Goal: Task Accomplishment & Management: Manage account settings

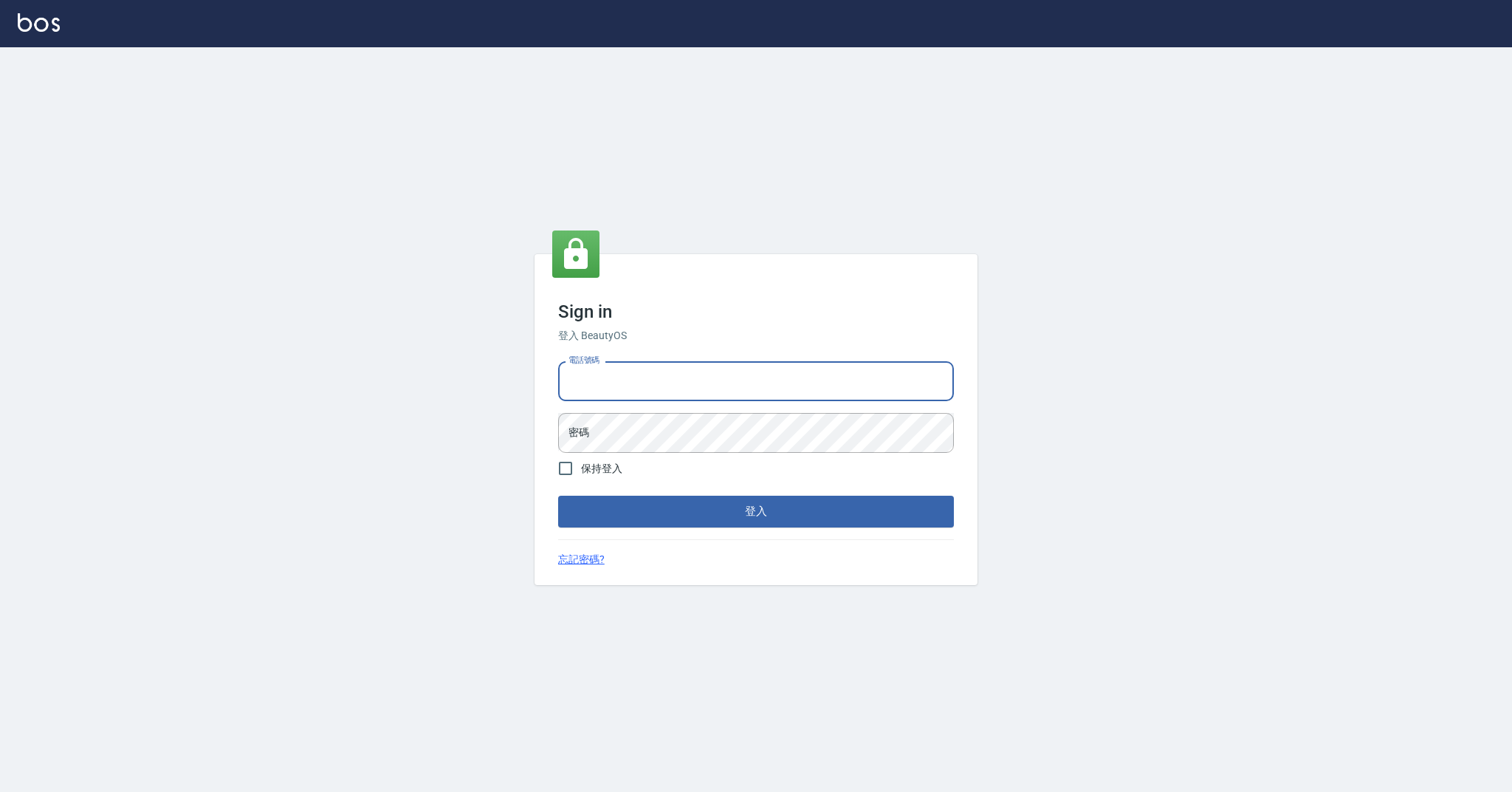
type input "0989368139"
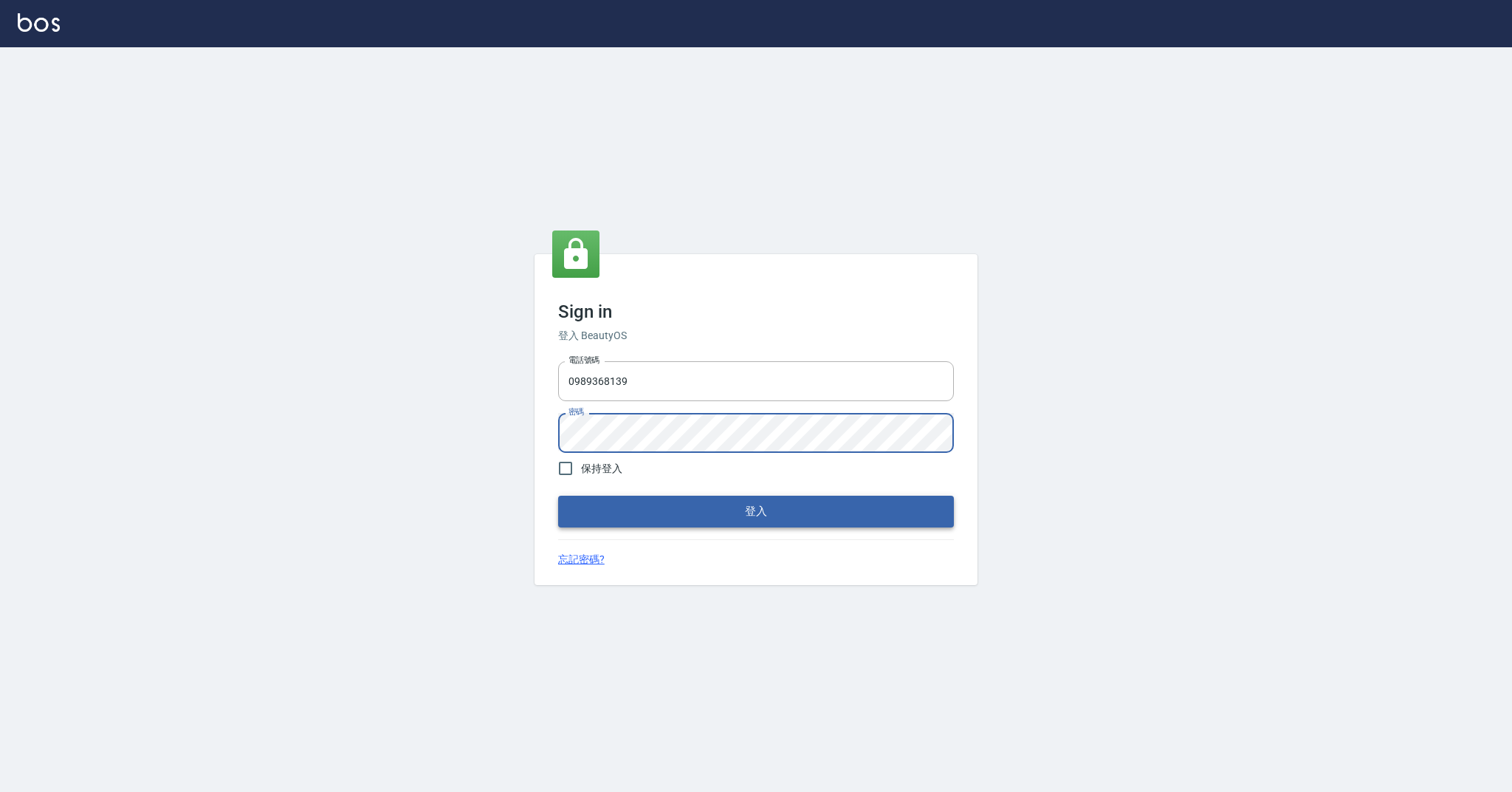
click at [687, 514] on button "登入" at bounding box center [756, 511] width 395 height 31
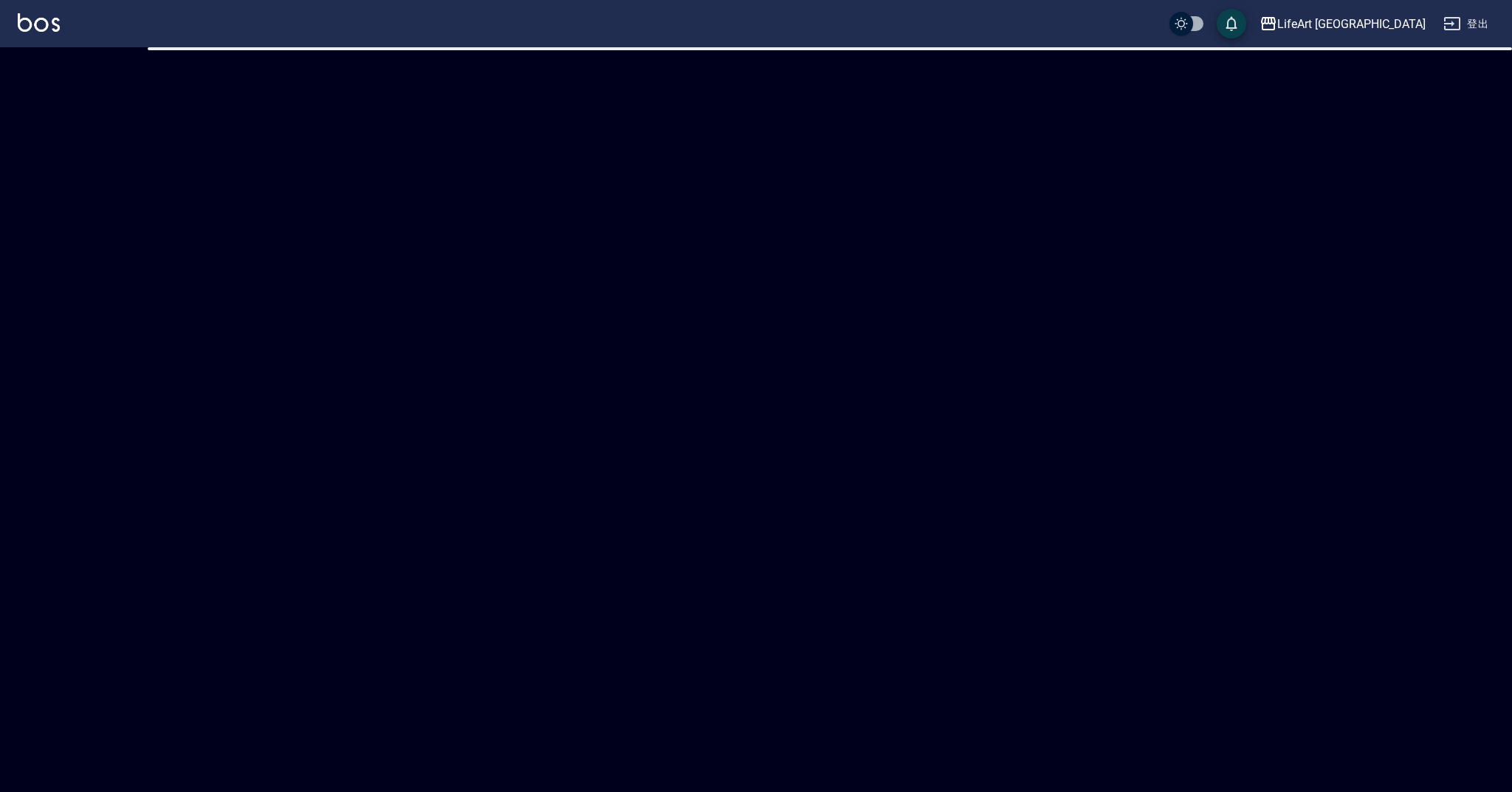
checkbox input "true"
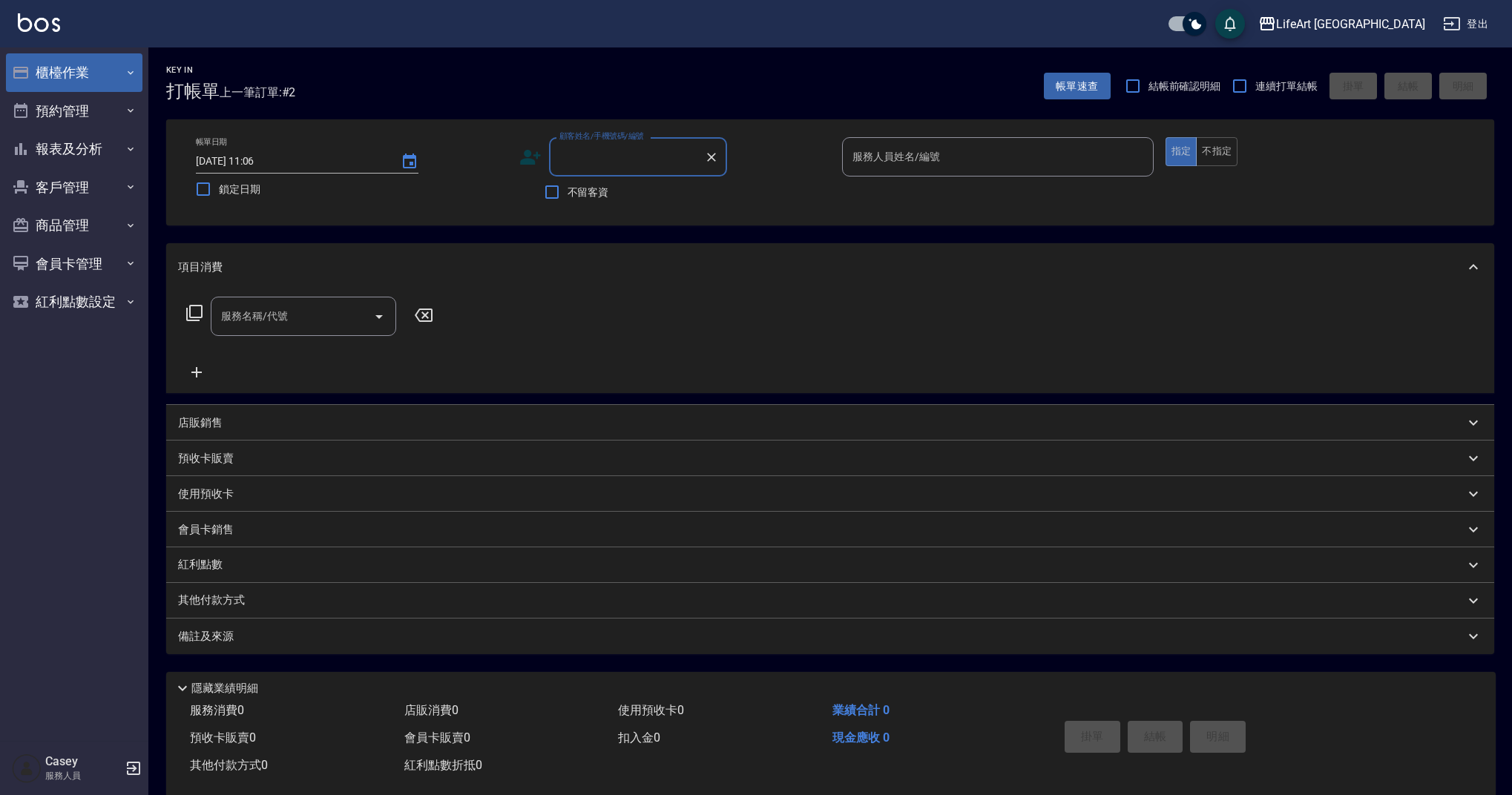
click at [73, 74] on button "櫃檯作業" at bounding box center [74, 73] width 137 height 39
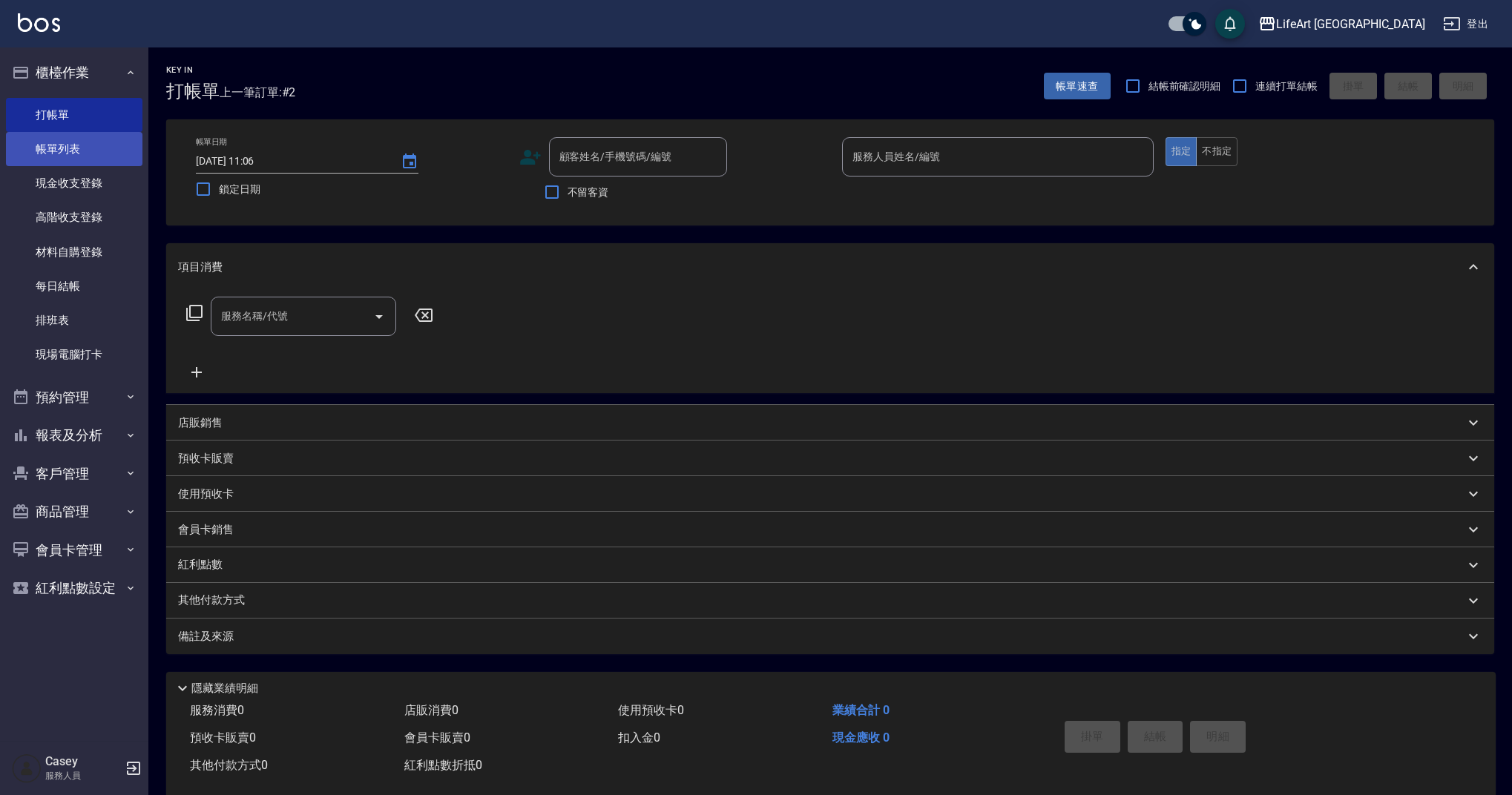
click at [71, 151] on link "帳單列表" at bounding box center [74, 149] width 137 height 34
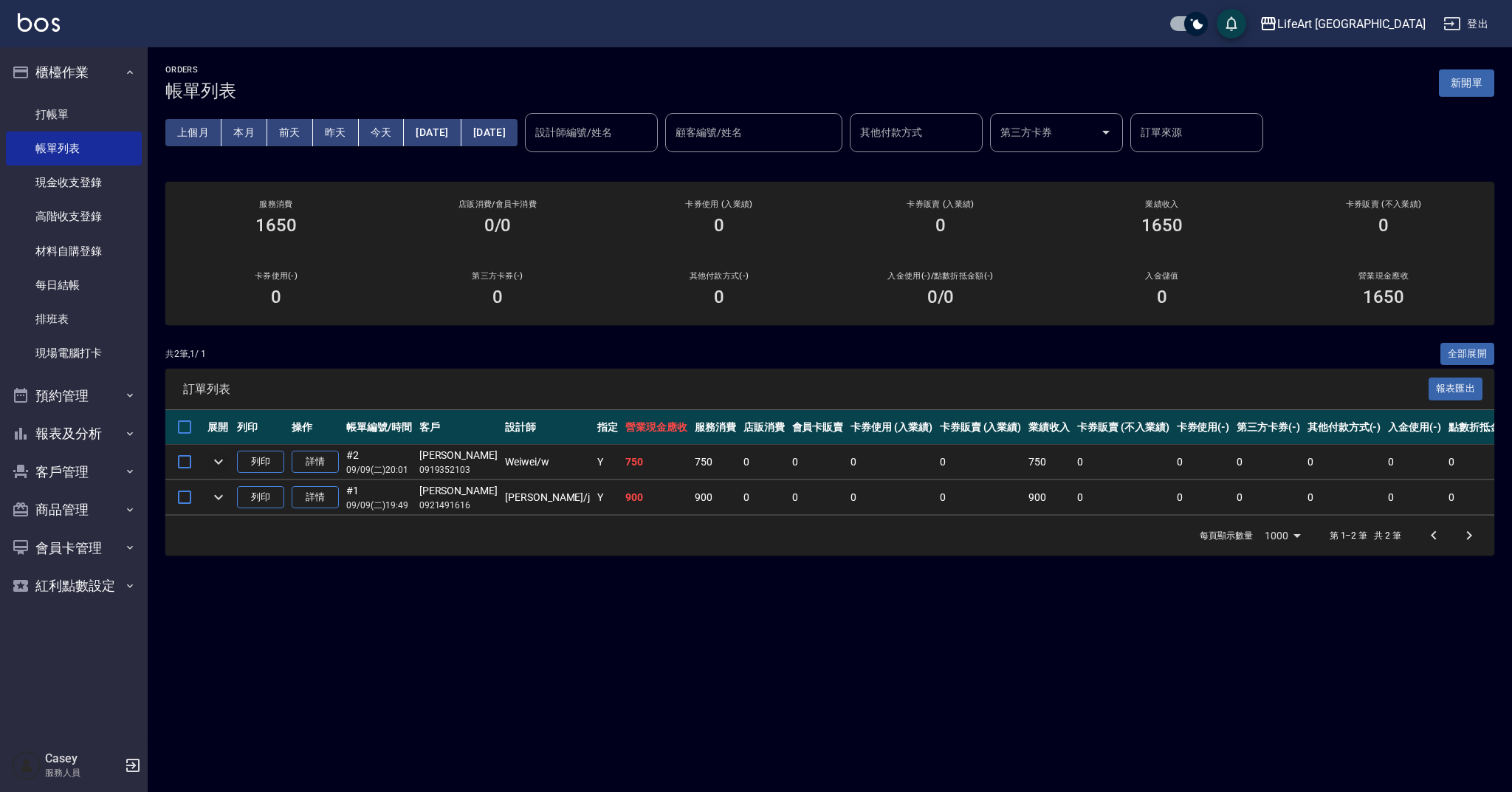
click at [216, 464] on icon "expand row" at bounding box center [218, 461] width 18 height 18
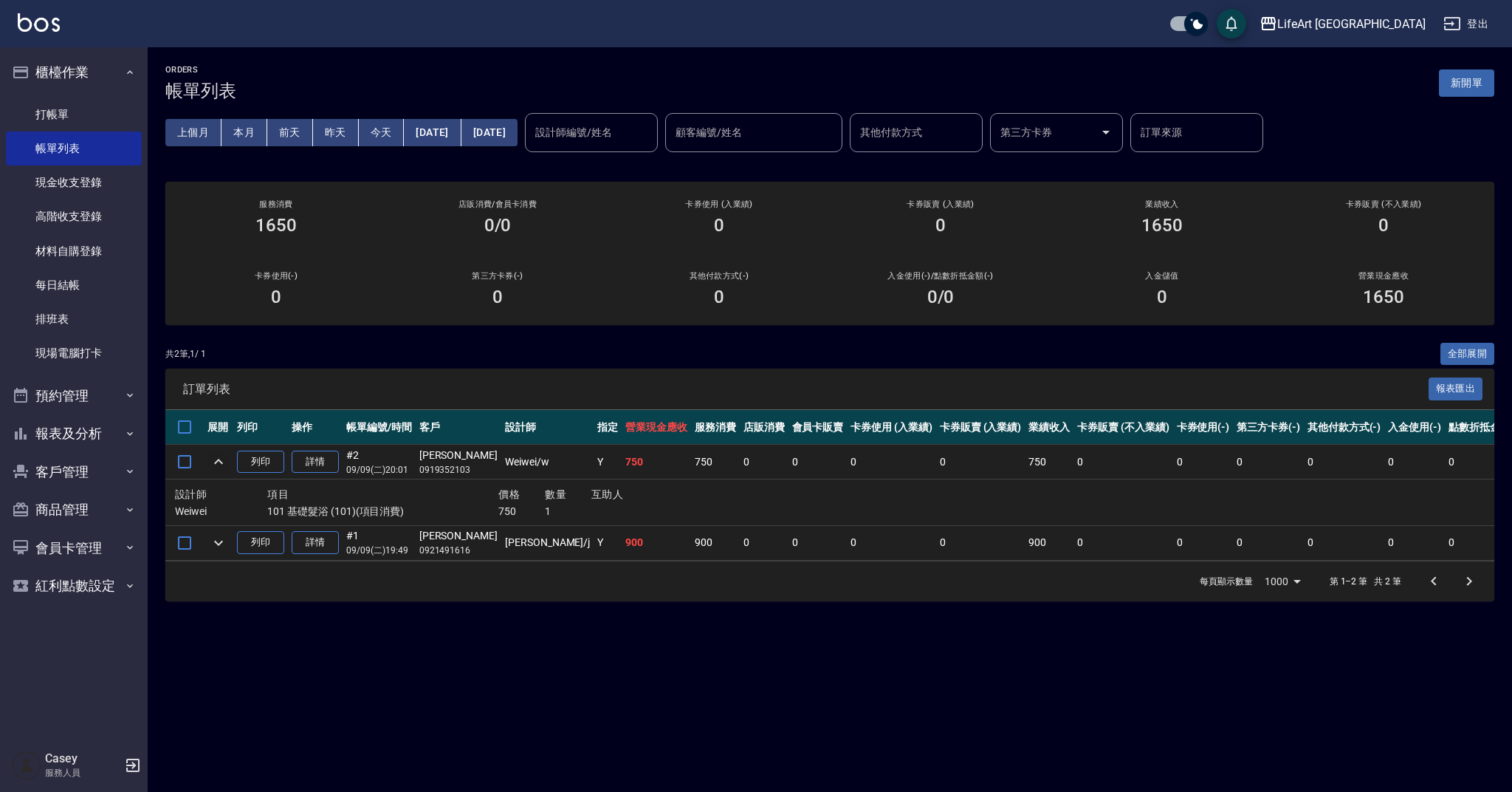
click at [217, 464] on icon "expand row" at bounding box center [218, 461] width 18 height 18
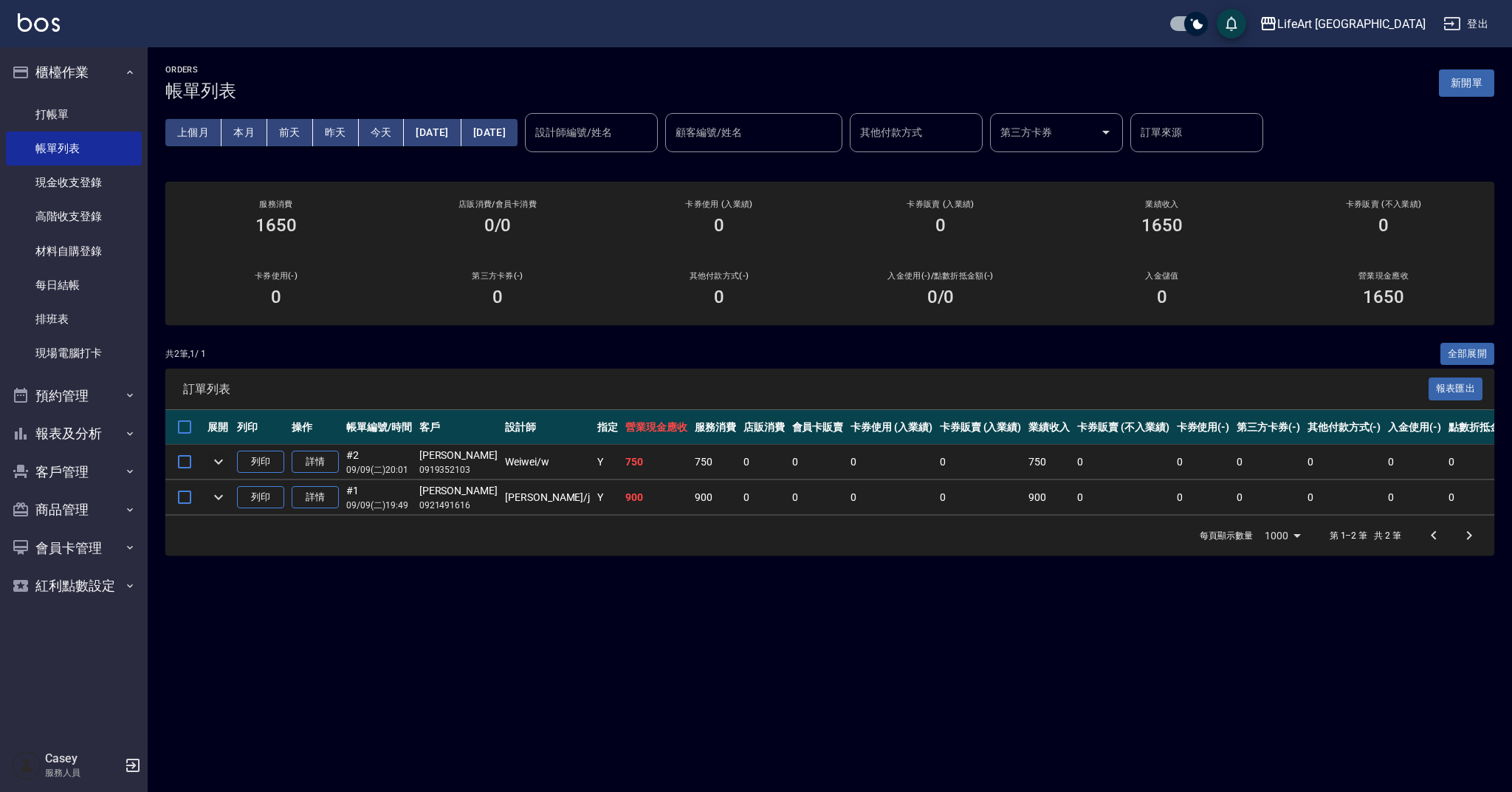
click at [515, 349] on div "共 2 筆, 1 / 1 全部展開" at bounding box center [830, 354] width 1329 height 23
click at [91, 477] on button "客戶管理" at bounding box center [74, 472] width 136 height 38
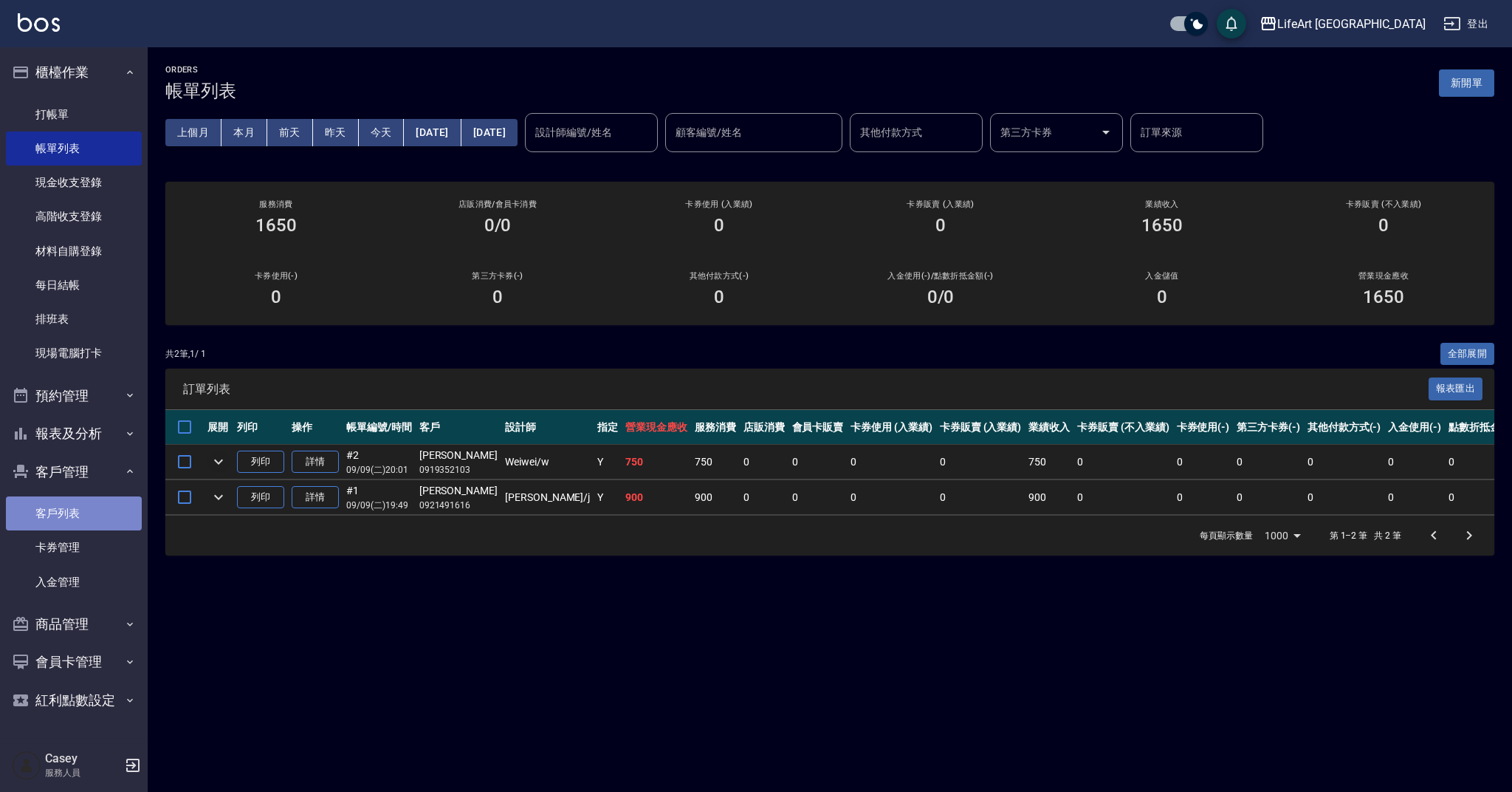
click at [90, 508] on link "客戶列表" at bounding box center [74, 513] width 136 height 34
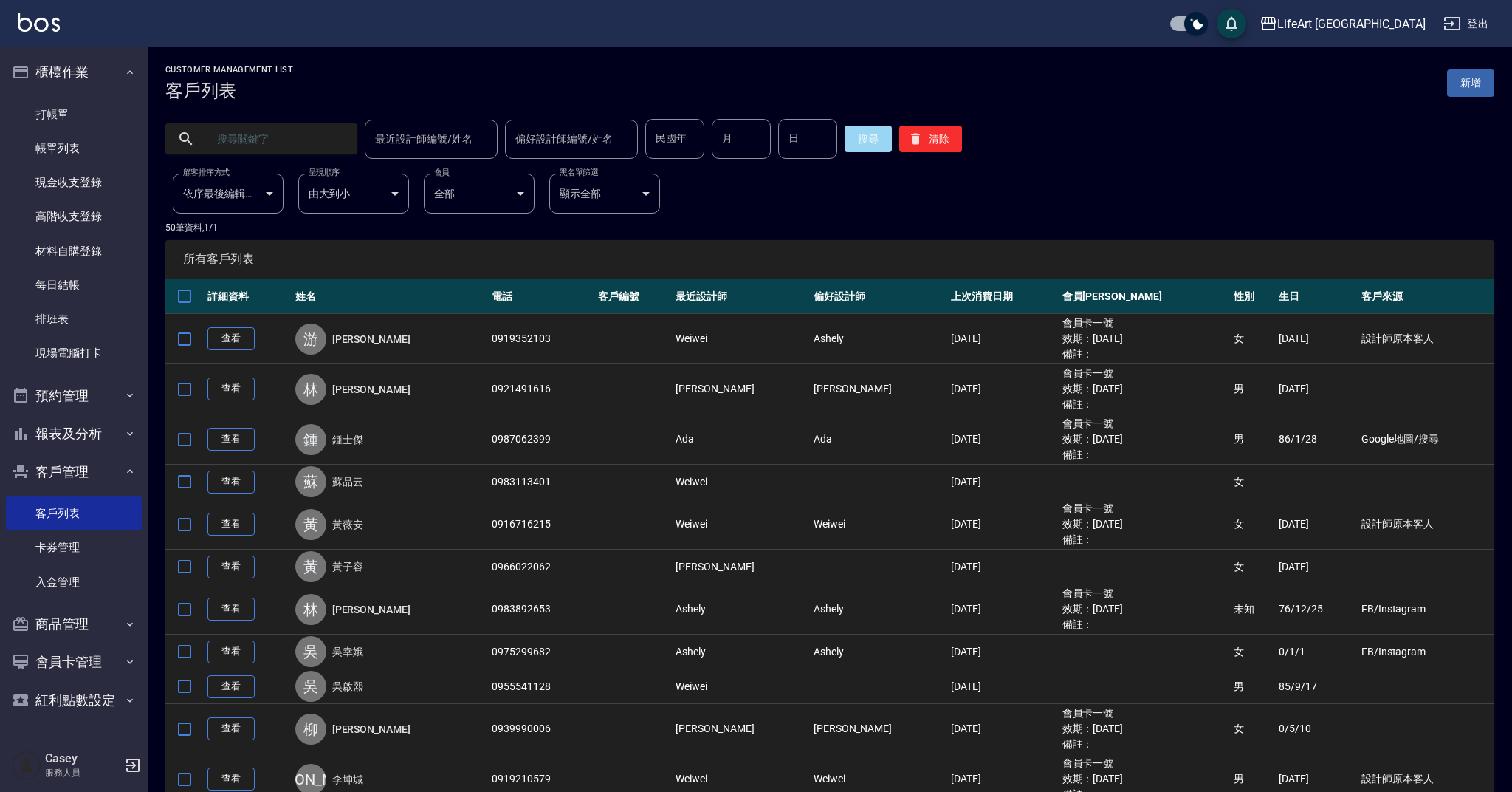
click at [280, 142] on input "text" at bounding box center [276, 139] width 139 height 40
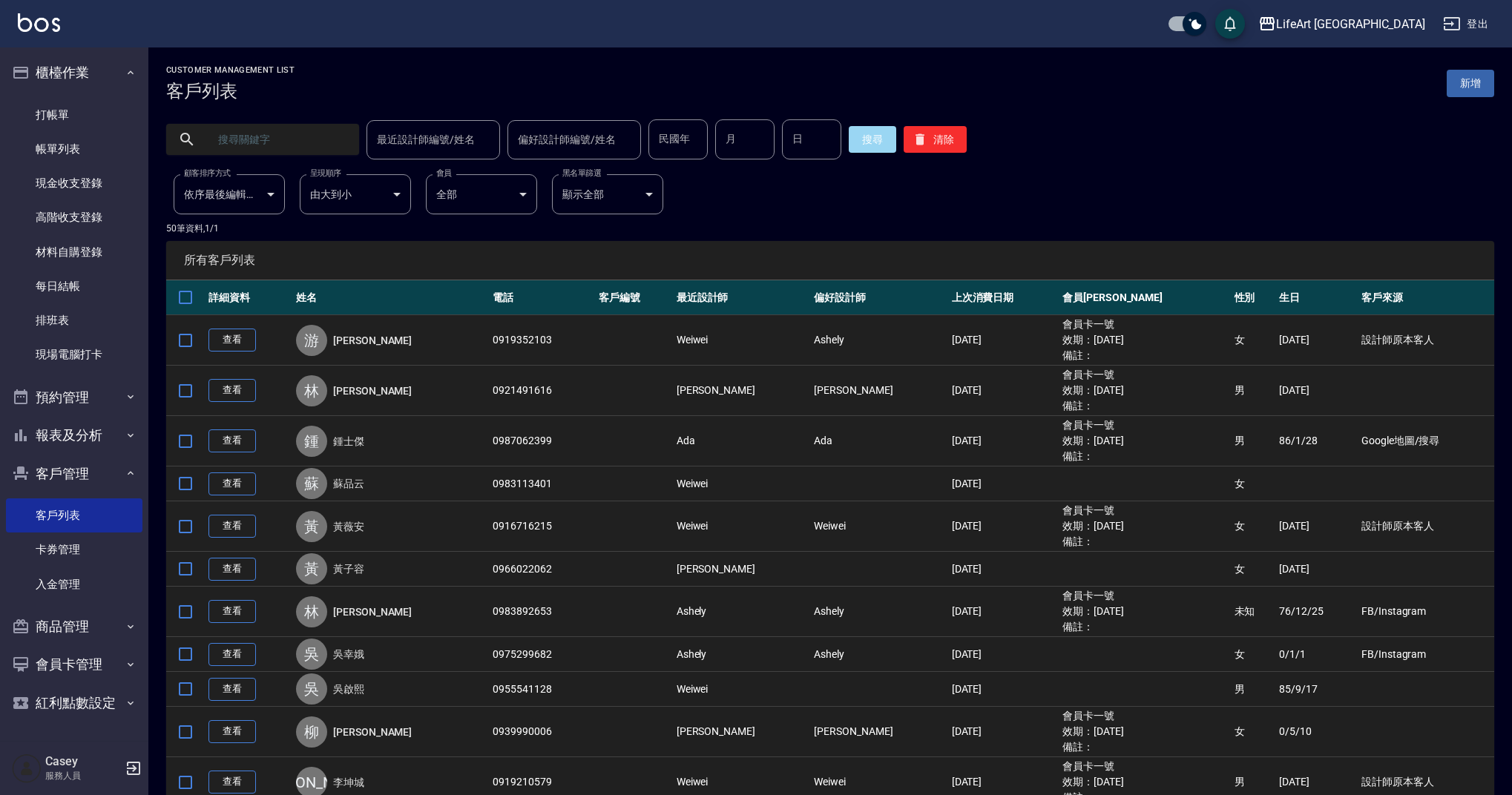
click at [281, 143] on input "text" at bounding box center [277, 139] width 139 height 40
type input "[DEMOGRAPHIC_DATA]"
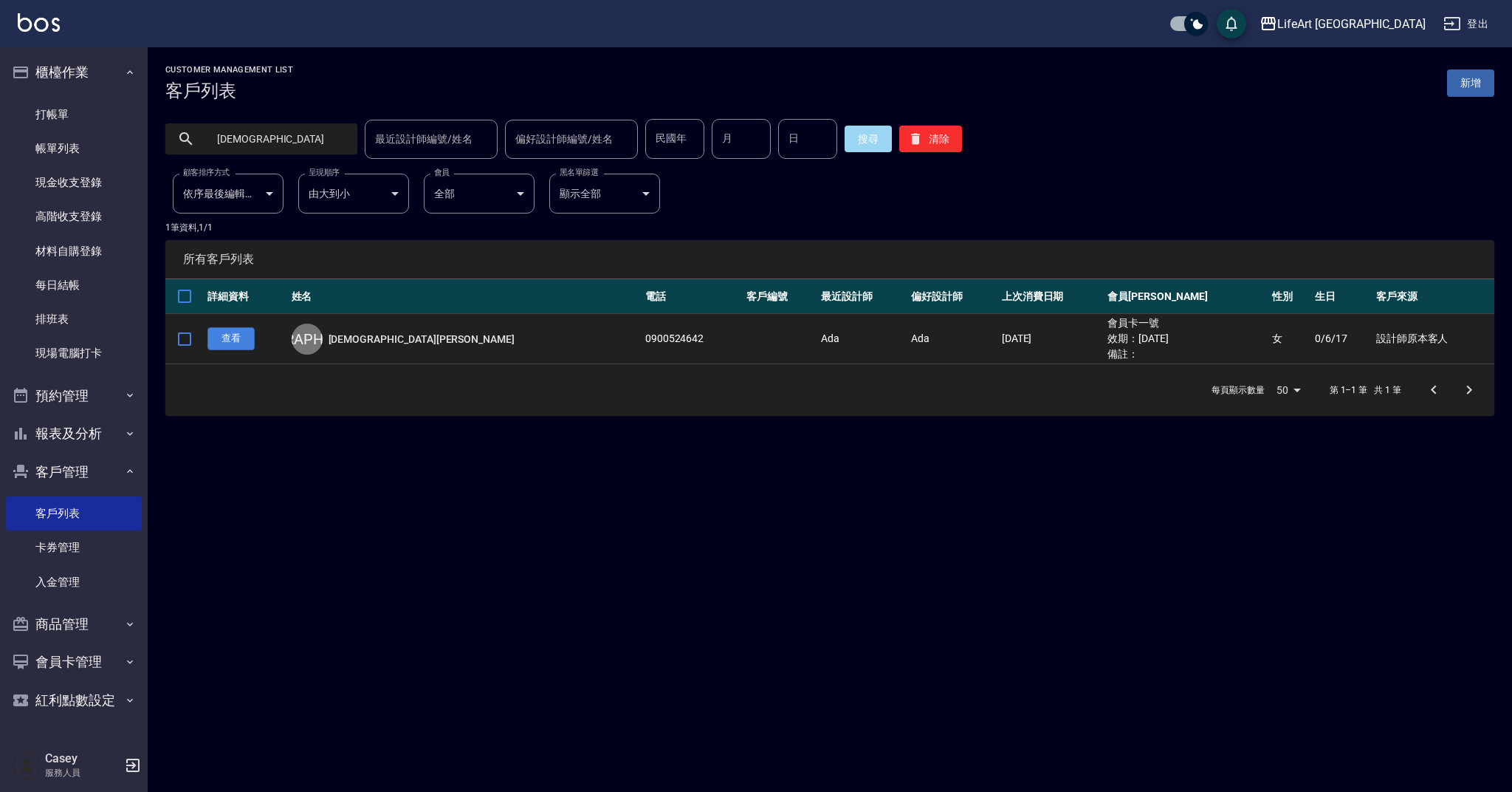
click at [228, 340] on link "查看" at bounding box center [231, 338] width 48 height 23
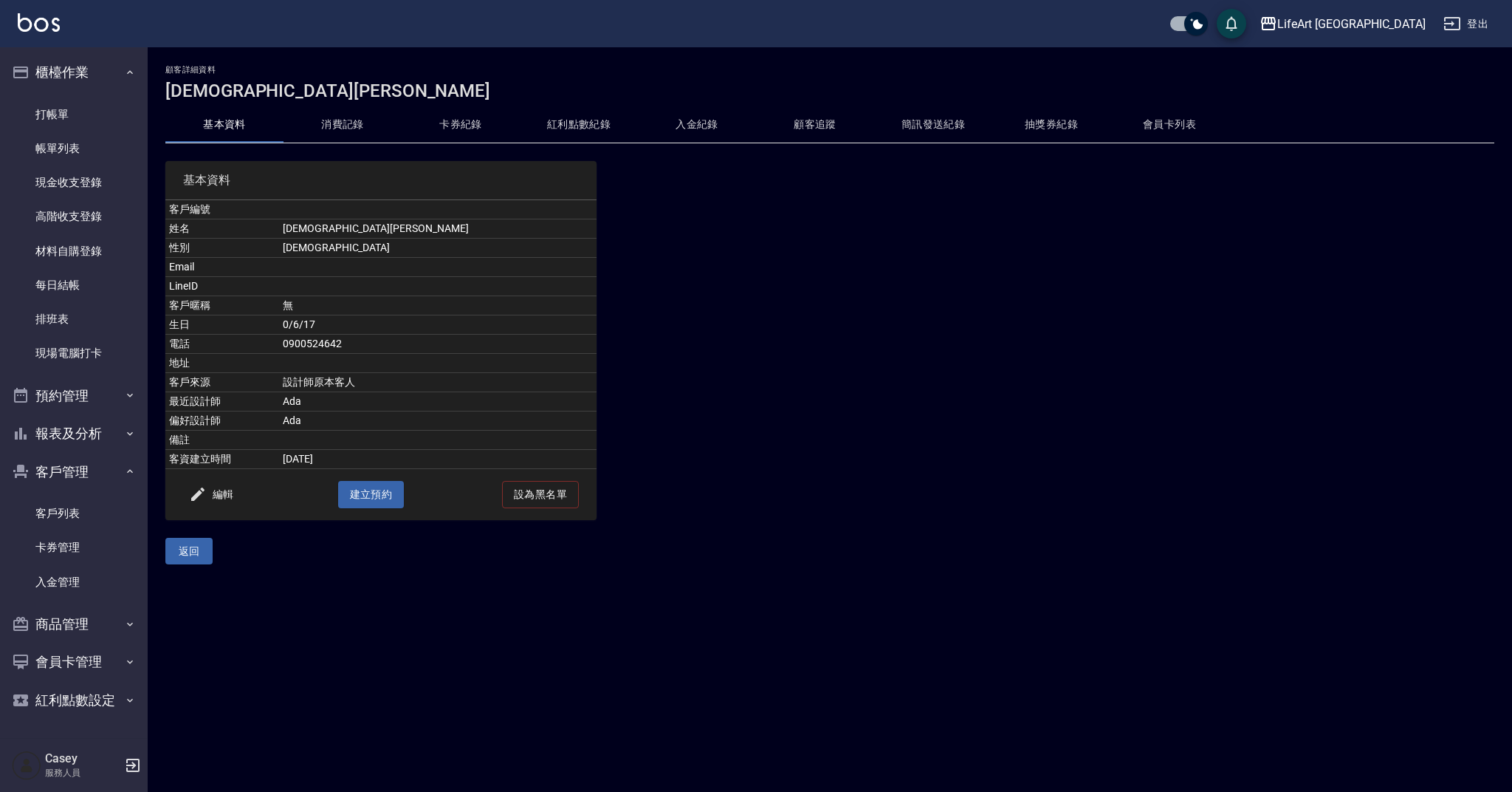
click at [356, 128] on button "消費記錄" at bounding box center [342, 125] width 118 height 35
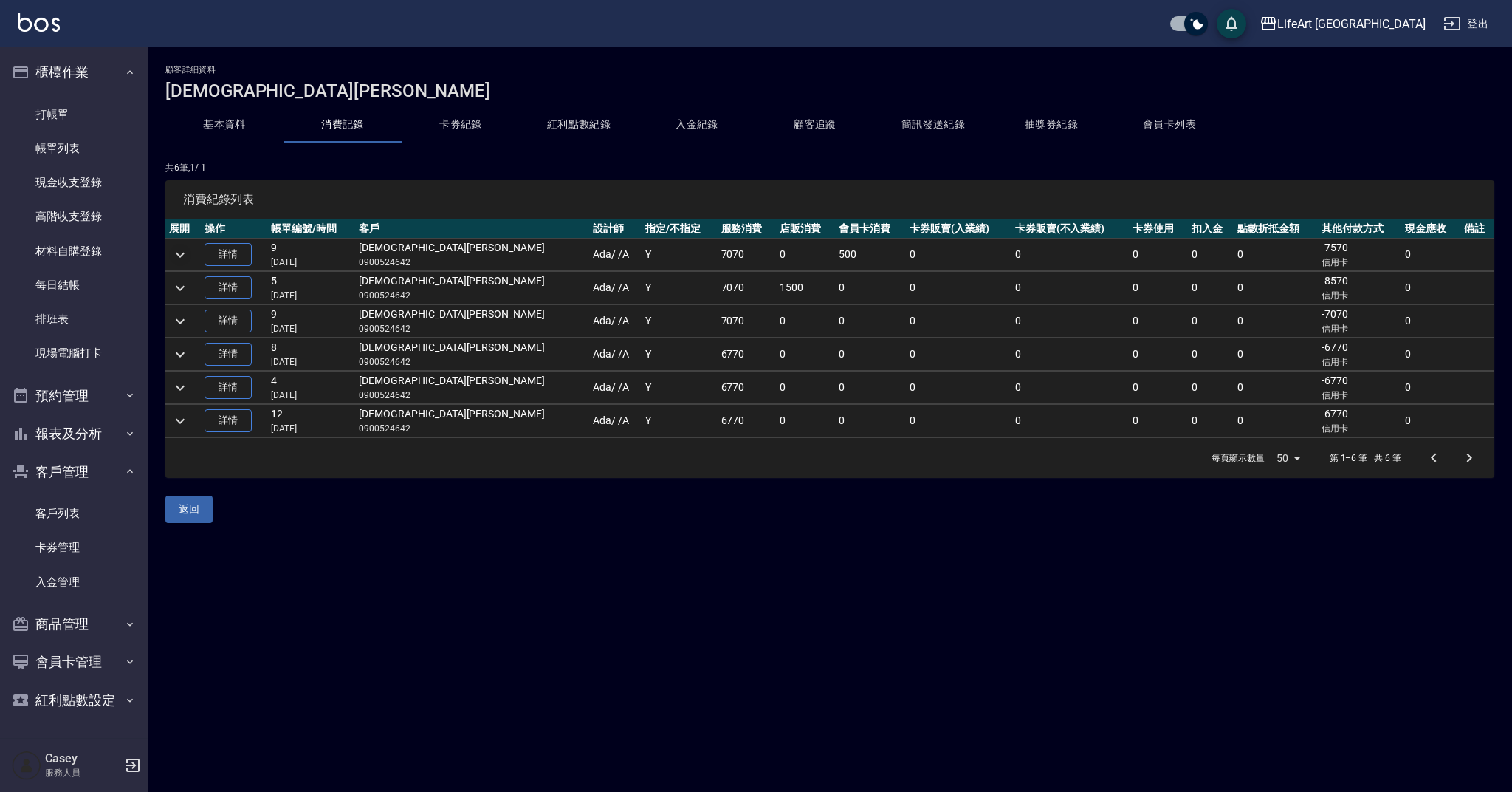
click at [188, 256] on icon "expand row" at bounding box center [180, 254] width 18 height 18
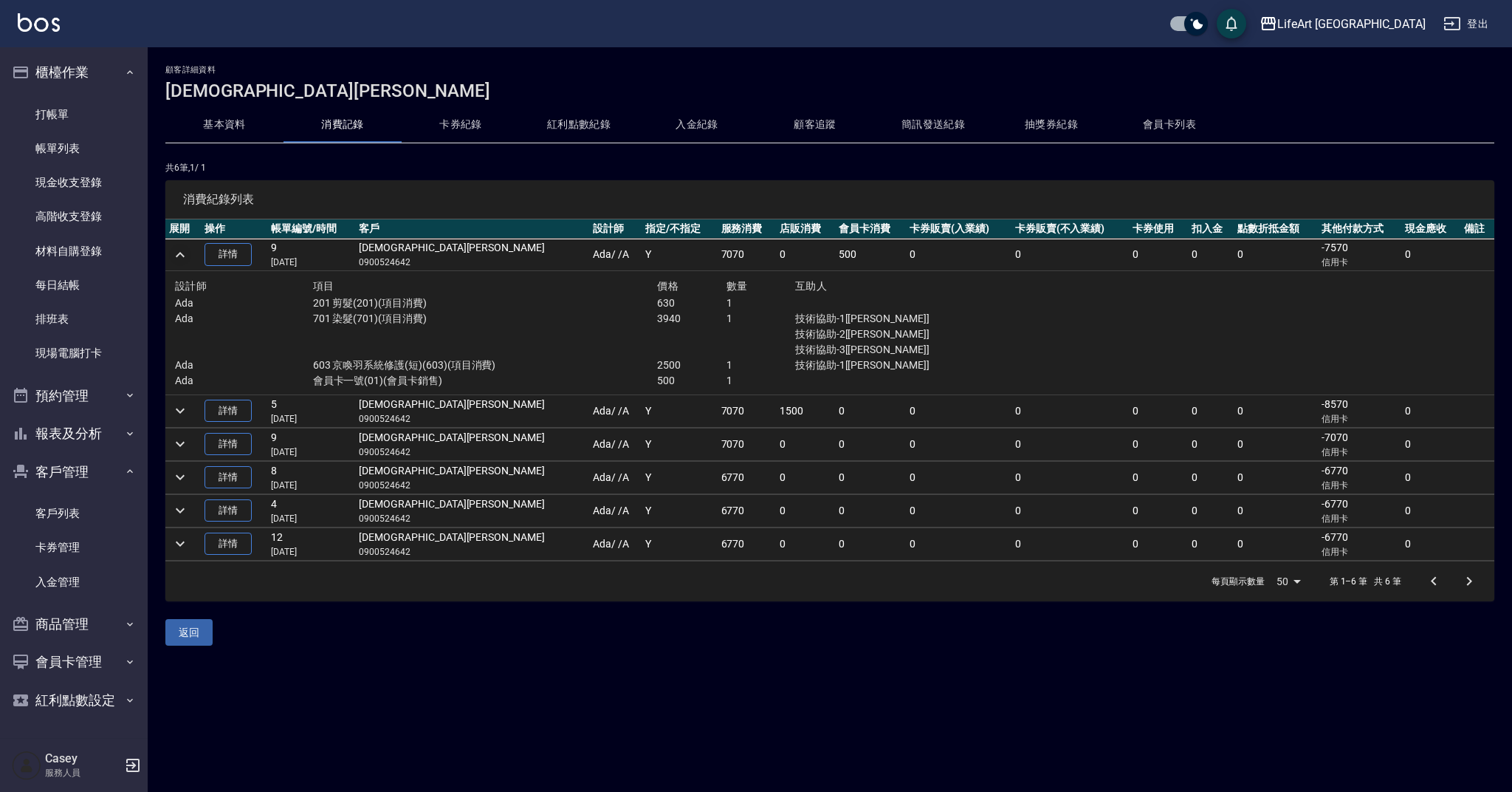
click at [235, 126] on button "基本資料" at bounding box center [224, 125] width 118 height 35
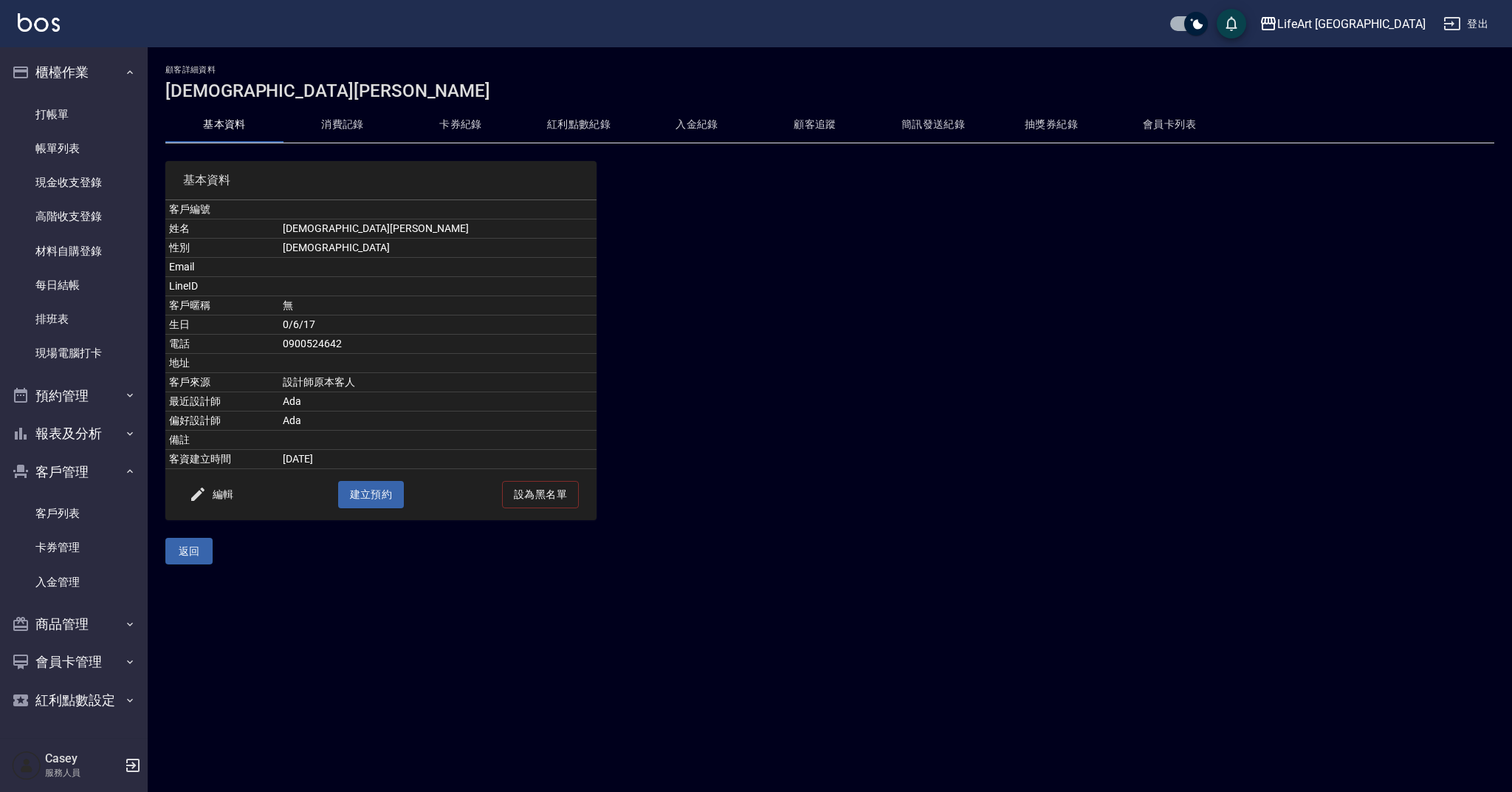
click at [351, 122] on button "消費記錄" at bounding box center [342, 125] width 118 height 35
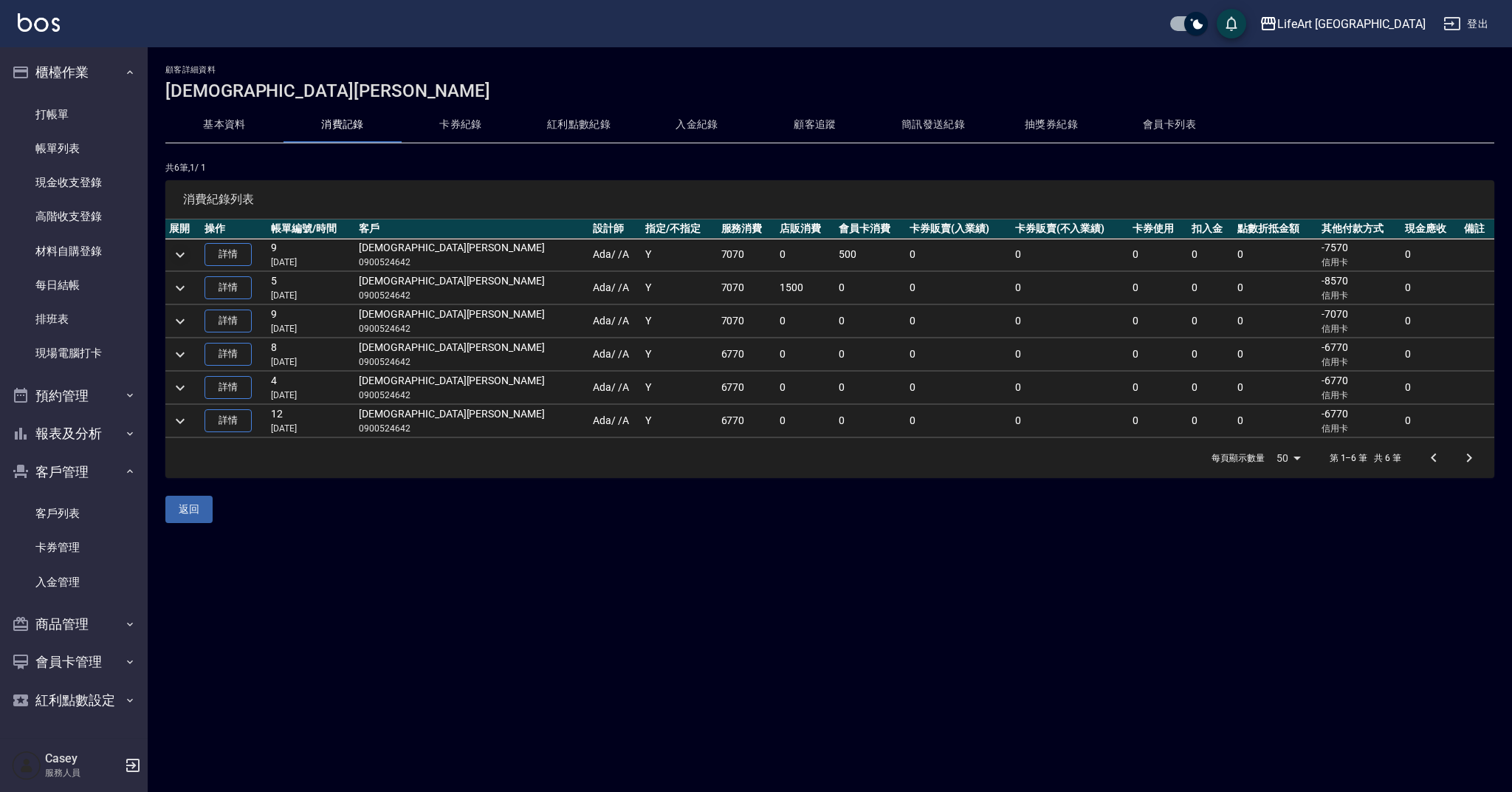
click at [180, 248] on icon "expand row" at bounding box center [180, 254] width 18 height 18
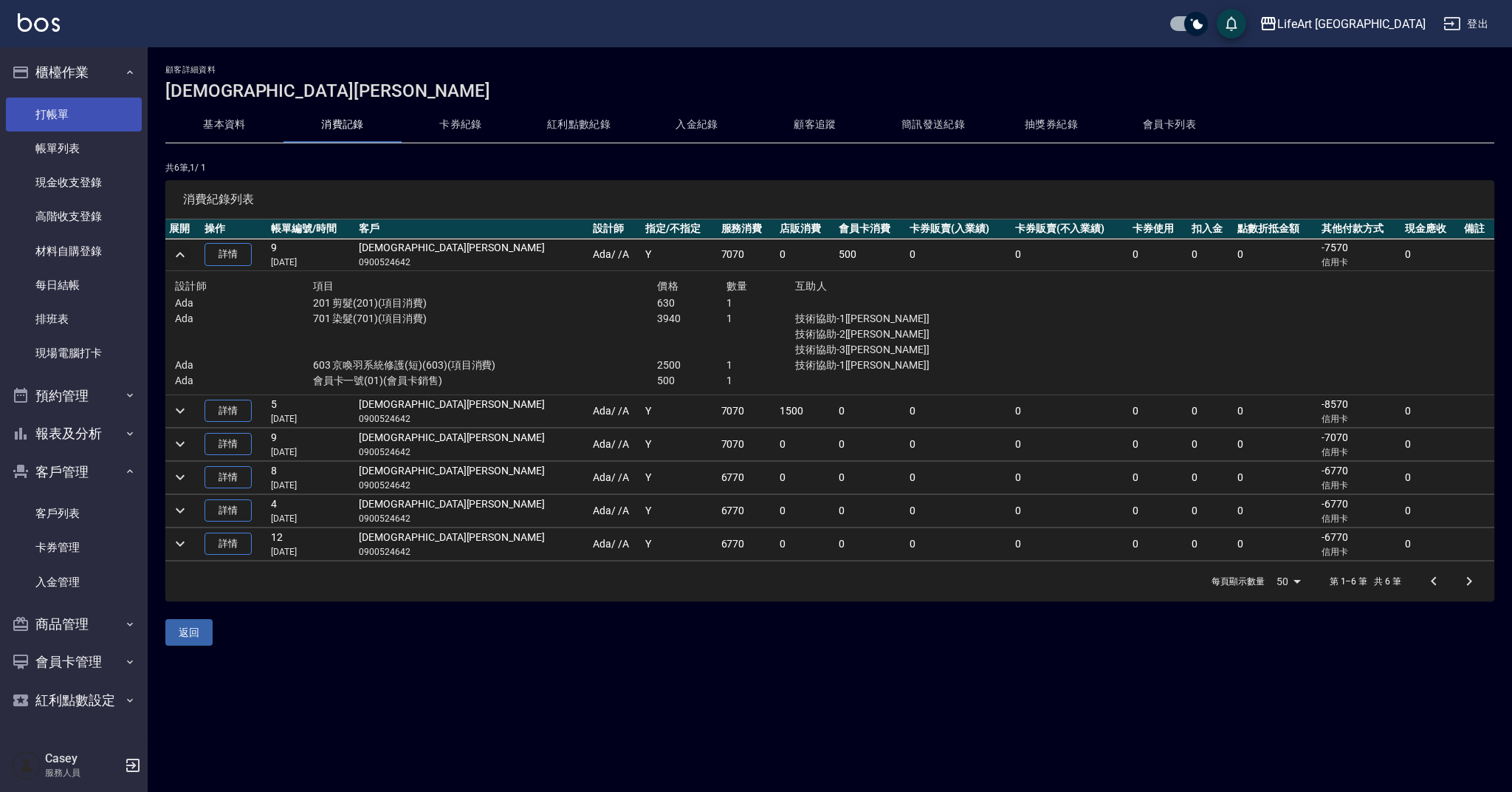
click at [109, 119] on link "打帳單" at bounding box center [74, 115] width 136 height 34
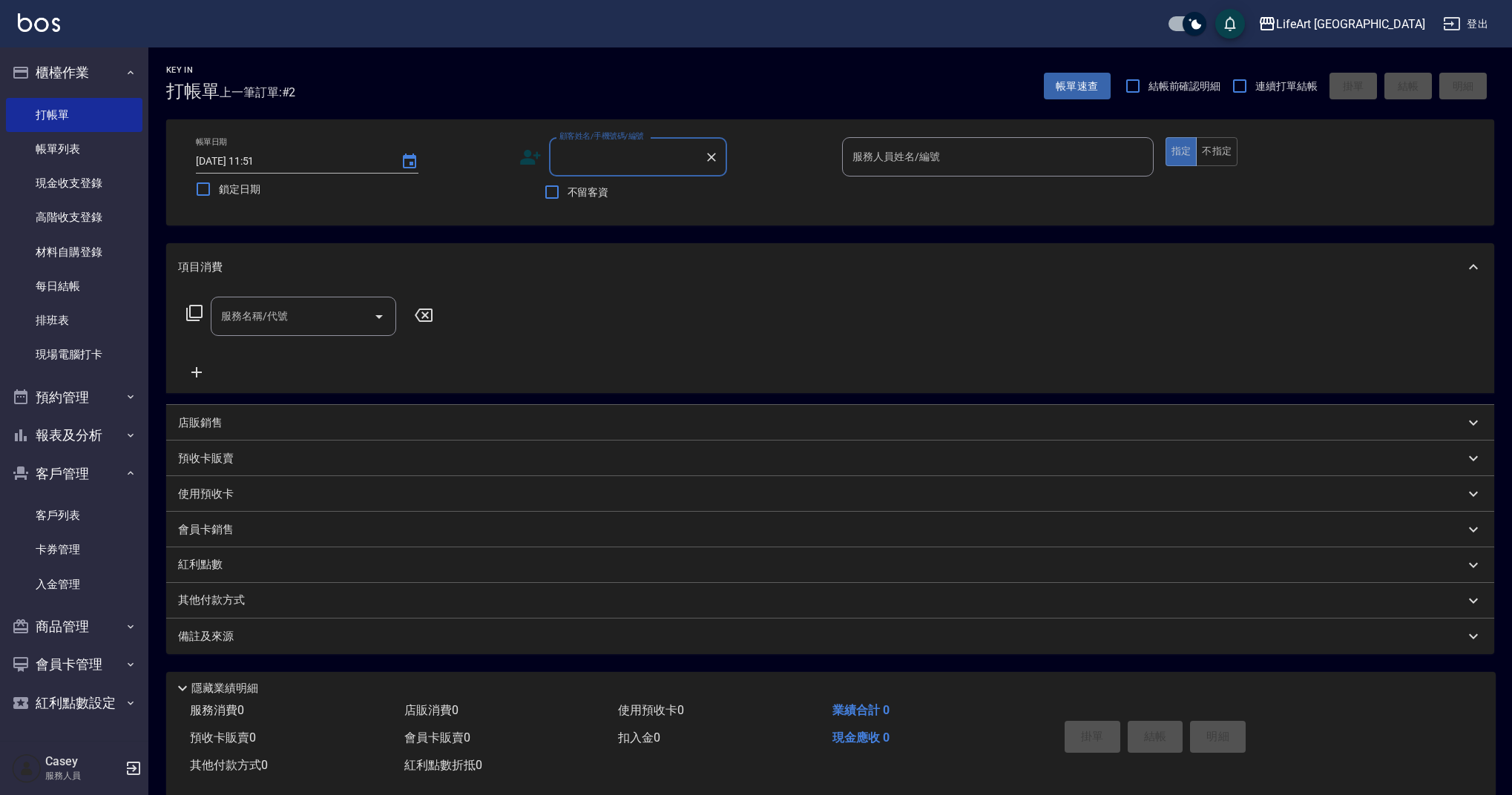
type input "０"
type input "09762"
